Goal: Task Accomplishment & Management: Complete application form

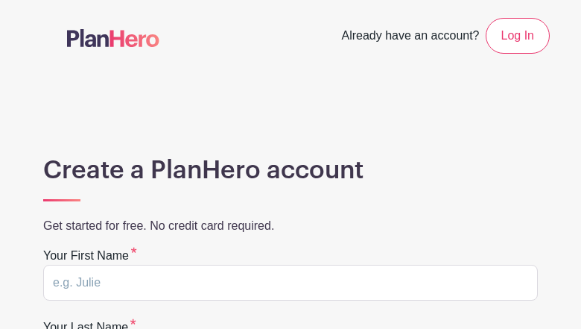
type input "zWYEcgLZoV"
type input "ieBgknUxV"
type input "jstwebster@gmail.com"
